Goal: Task Accomplishment & Management: Use online tool/utility

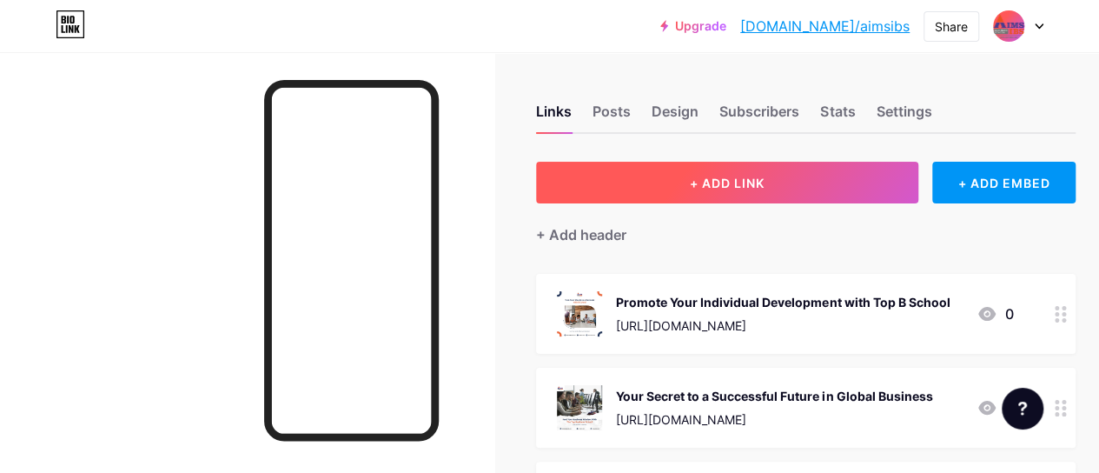
click at [761, 198] on button "+ ADD LINK" at bounding box center [727, 183] width 382 height 42
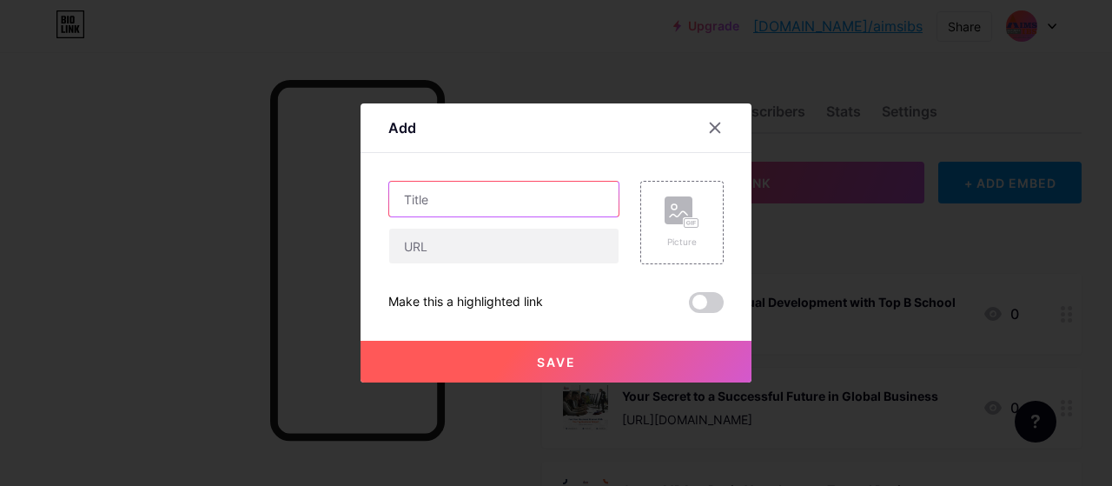
click at [413, 208] on input "text" at bounding box center [503, 199] width 229 height 35
paste input "Create Your Future with Computer Applications"
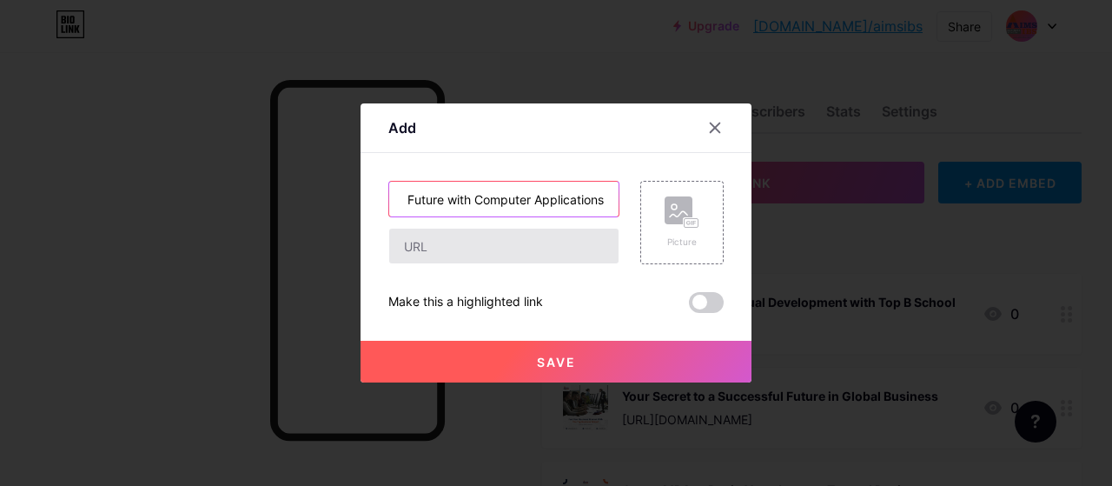
type input "Create Your Future with Computer Applications"
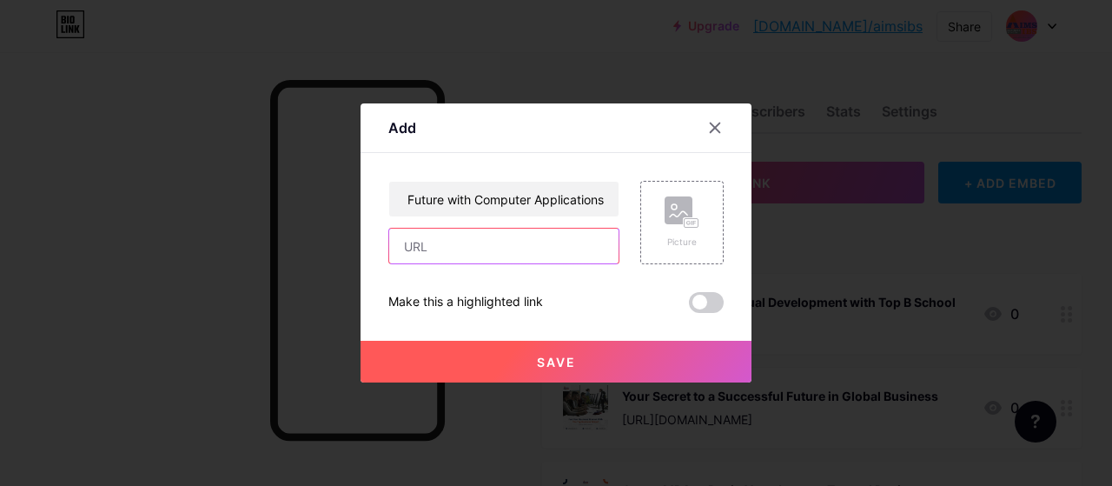
click at [469, 241] on input "text" at bounding box center [503, 245] width 229 height 35
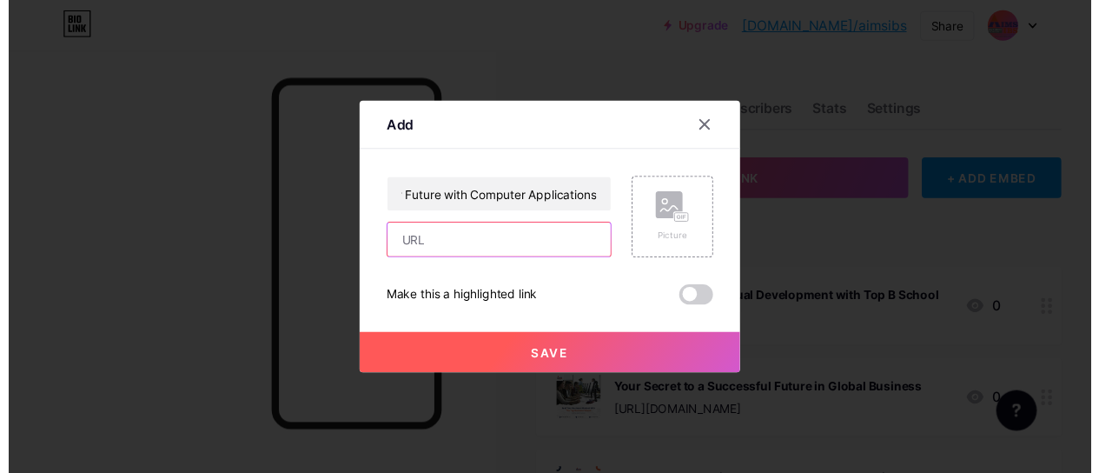
scroll to position [0, 0]
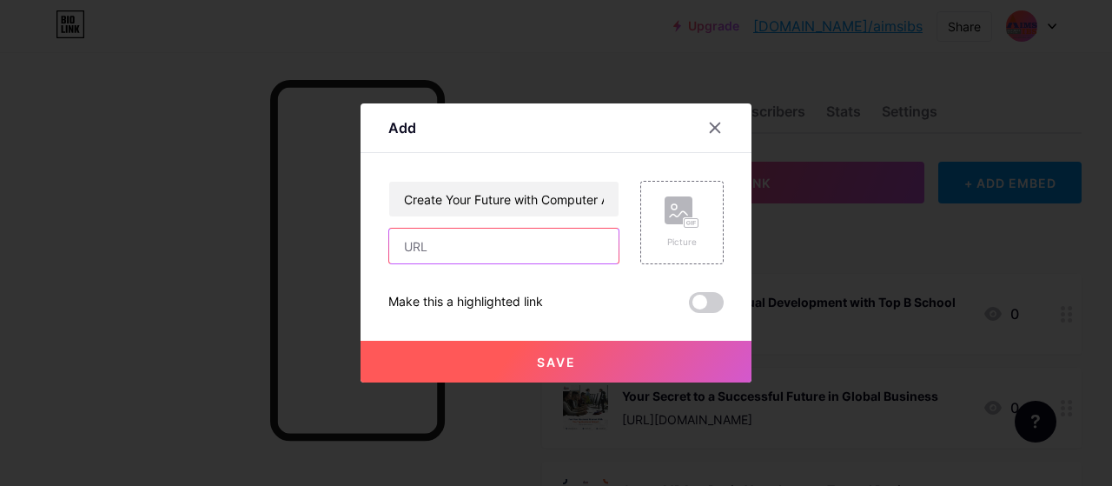
paste input "[URL][DOMAIN_NAME]"
type input "[URL][DOMAIN_NAME]"
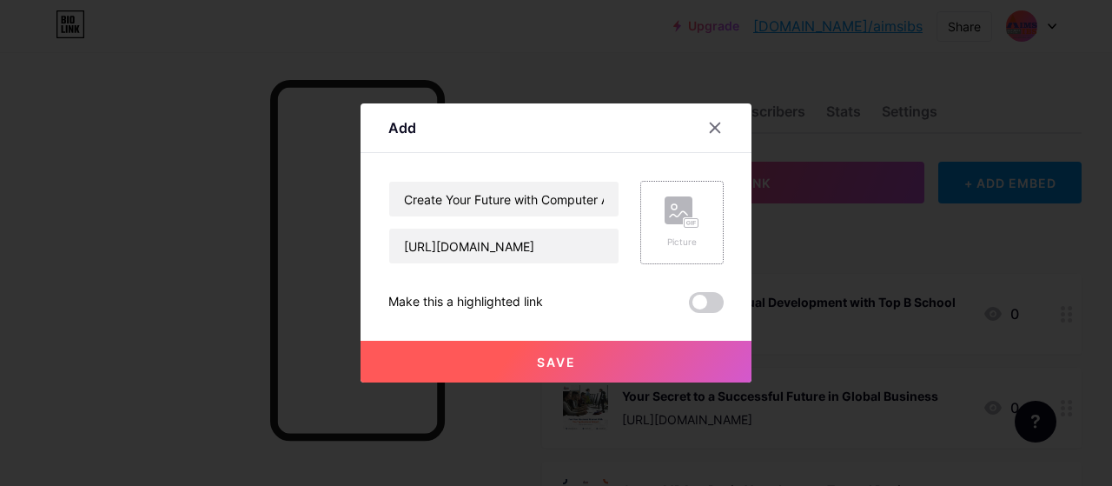
click at [674, 227] on icon at bounding box center [681, 212] width 35 height 32
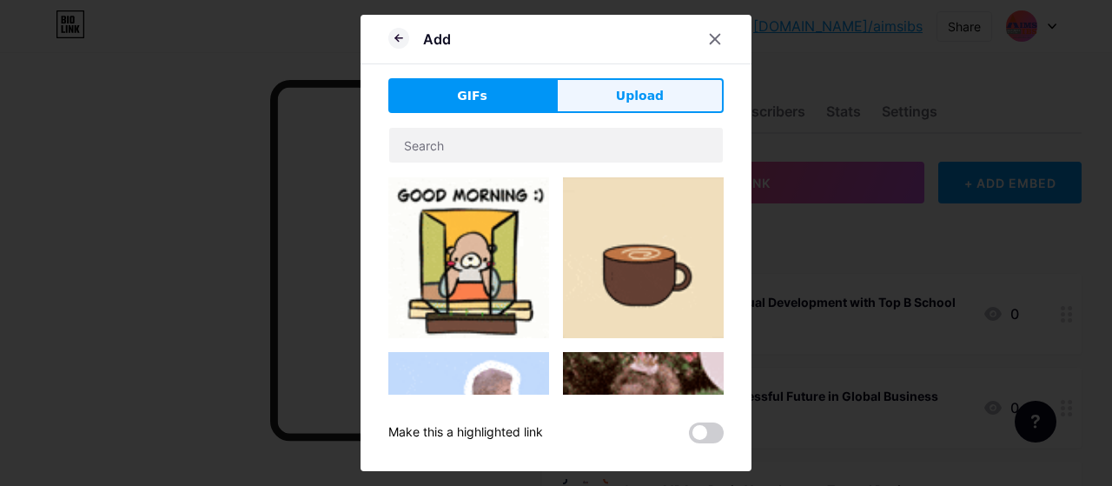
click at [616, 93] on button "Upload" at bounding box center [640, 95] width 168 height 35
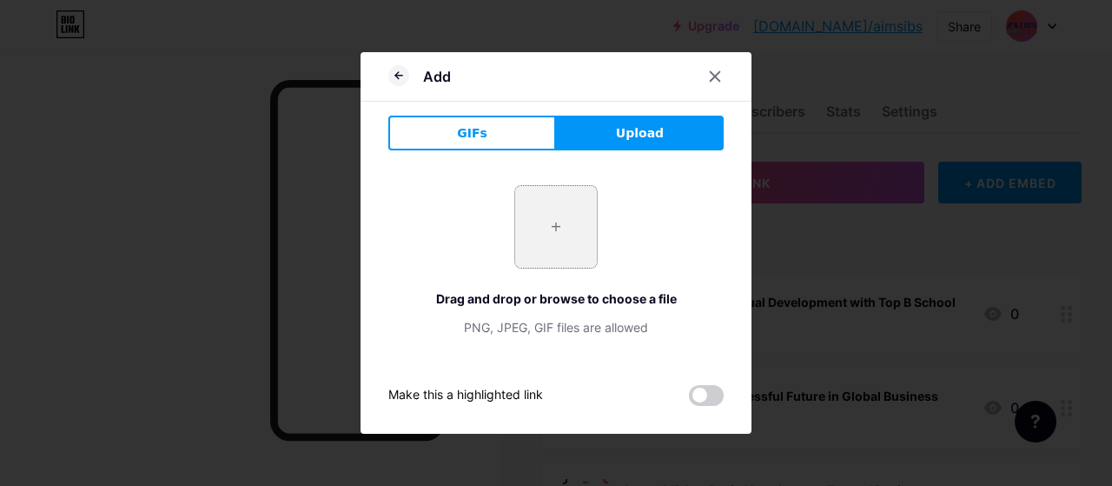
click at [535, 224] on input "file" at bounding box center [556, 227] width 82 height 82
type input "C:\fakepath\Top BCA Colleges in [GEOGRAPHIC_DATA] (3).png"
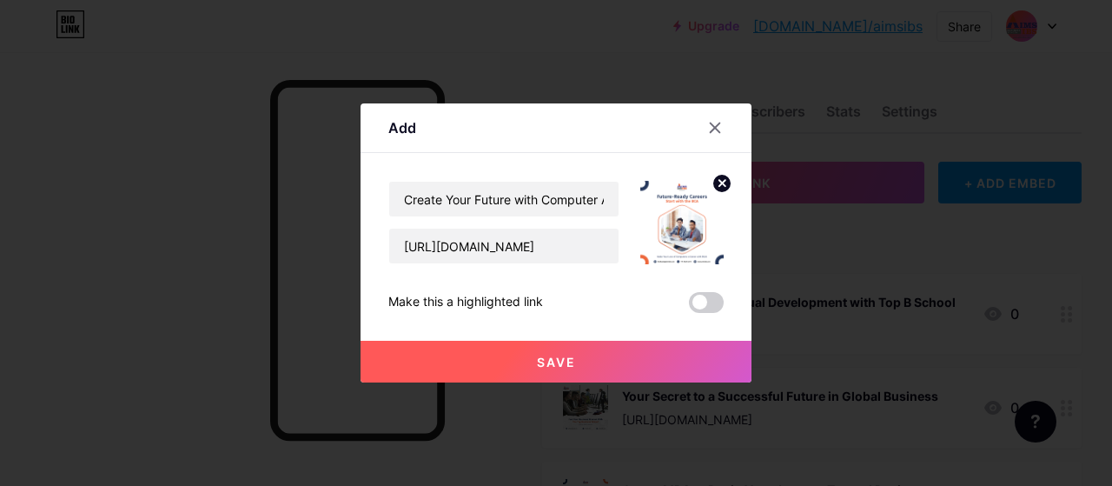
drag, startPoint x: 562, startPoint y: 342, endPoint x: 555, endPoint y: 364, distance: 22.8
click at [561, 343] on button "Save" at bounding box center [555, 361] width 391 height 42
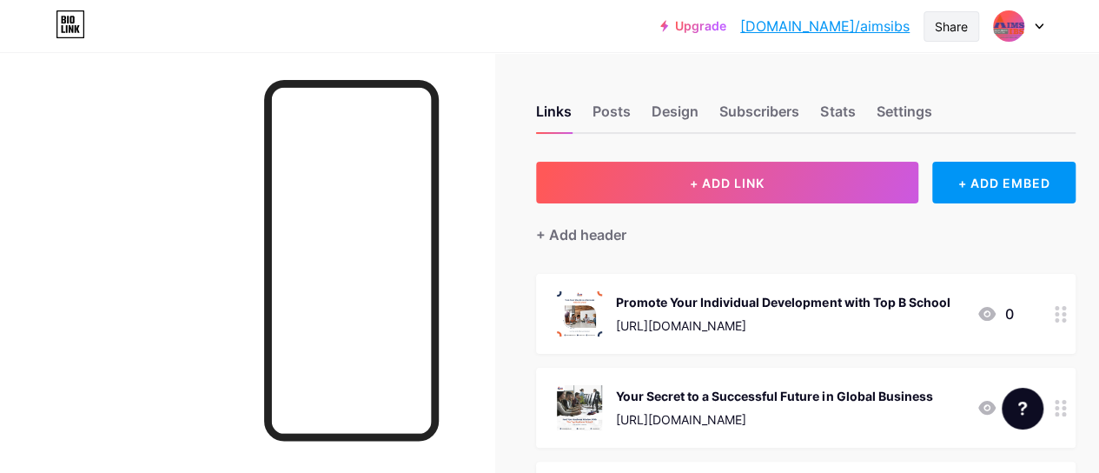
click at [947, 27] on div "Share" at bounding box center [951, 26] width 33 height 18
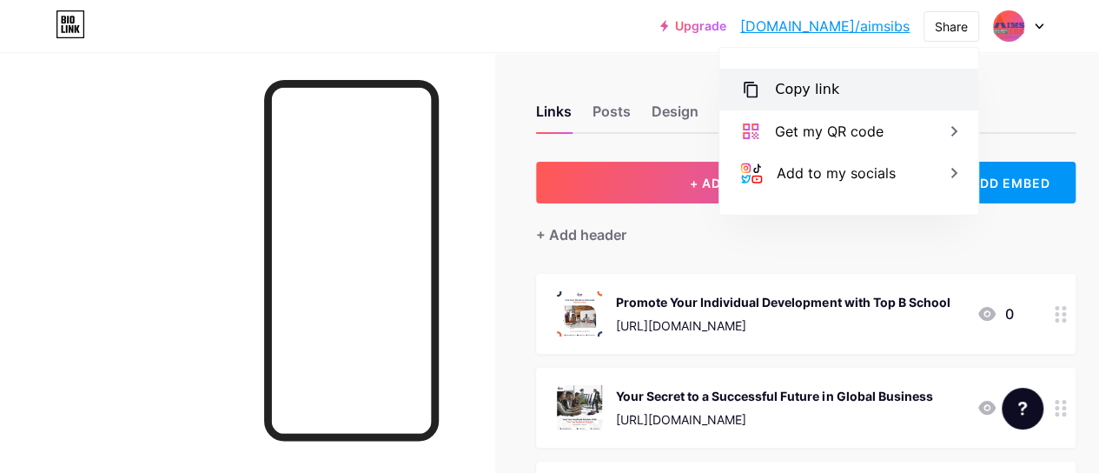
click at [844, 96] on div "Copy link" at bounding box center [848, 90] width 259 height 42
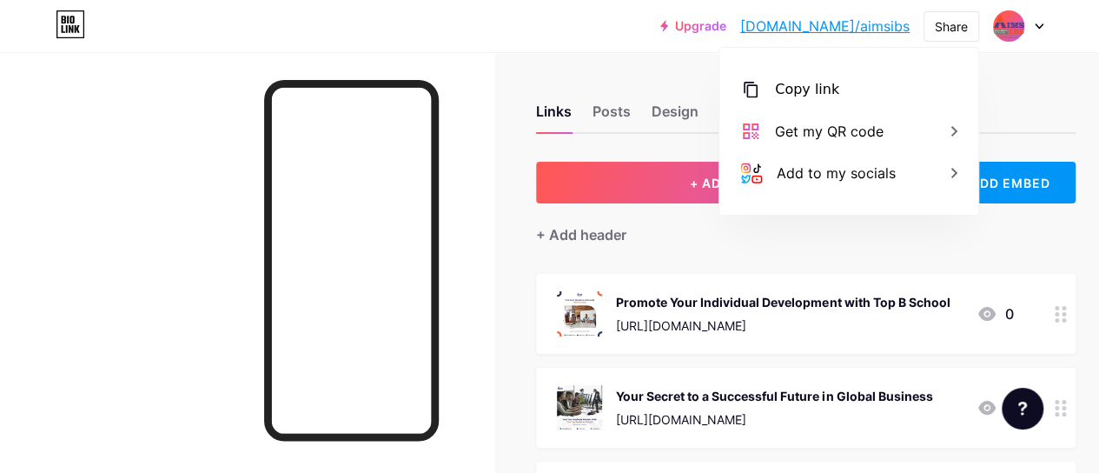
click at [480, 191] on div at bounding box center [247, 288] width 494 height 473
